Goal: Task Accomplishment & Management: Manage account settings

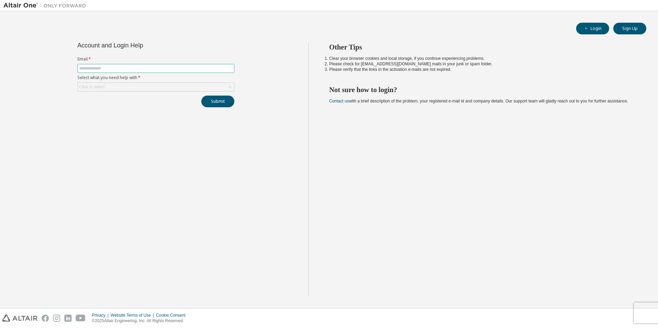
click at [96, 68] on input "text" at bounding box center [156, 69] width 154 height 6
type input "**********"
click at [117, 87] on div "Click to select" at bounding box center [156, 87] width 156 height 8
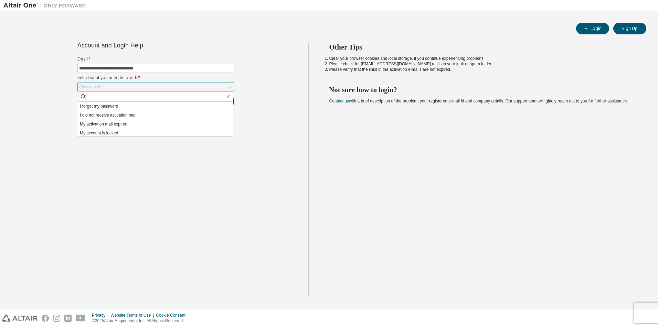
click at [117, 87] on div "Click to select" at bounding box center [156, 87] width 156 height 8
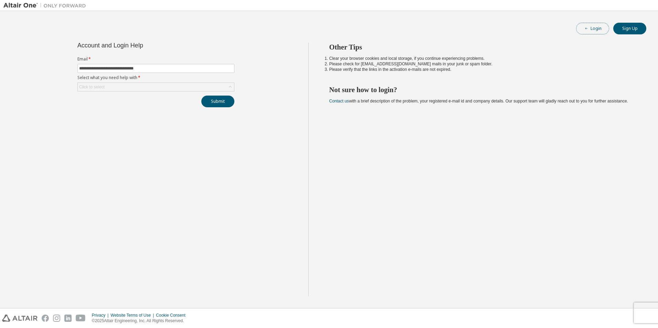
click at [593, 25] on button "Login" at bounding box center [592, 29] width 33 height 12
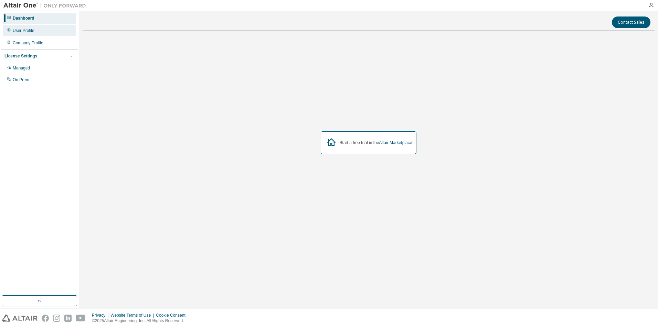
click at [34, 27] on div "User Profile" at bounding box center [39, 30] width 73 height 11
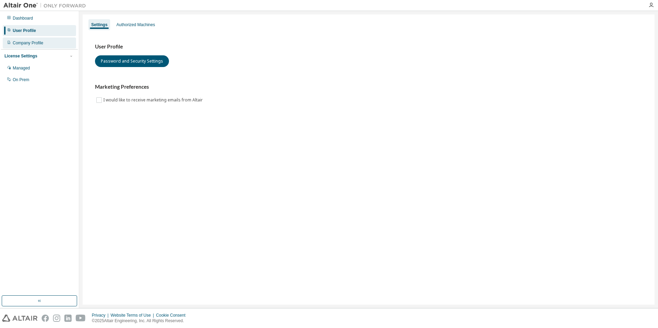
click at [35, 46] on div "Company Profile" at bounding box center [39, 43] width 73 height 11
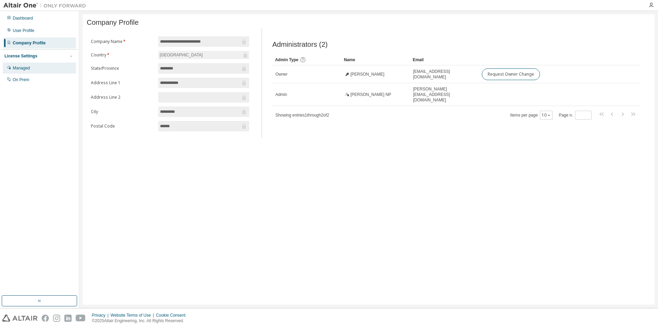
click at [32, 67] on div "Managed" at bounding box center [39, 68] width 73 height 11
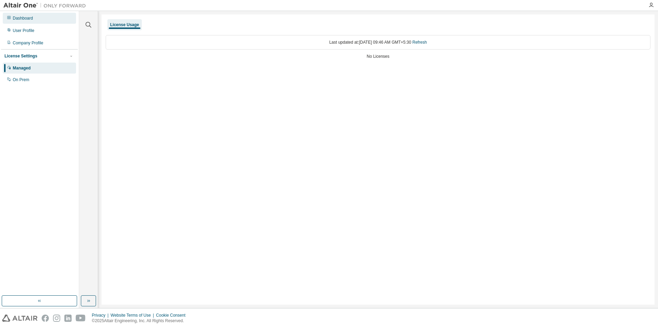
click at [23, 16] on div "Dashboard" at bounding box center [23, 18] width 20 height 6
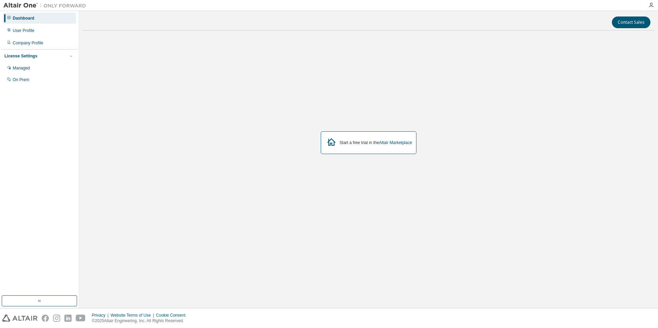
click at [10, 2] on img at bounding box center [46, 5] width 86 height 7
click at [19, 3] on img at bounding box center [46, 5] width 86 height 7
click at [651, 4] on icon "button" at bounding box center [652, 5] width 6 height 6
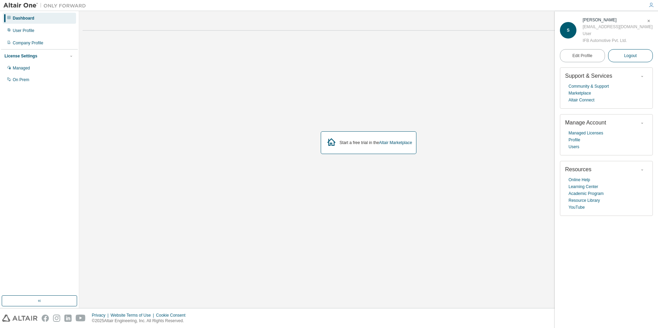
click at [622, 57] on button "Logout" at bounding box center [630, 55] width 45 height 13
